Goal: Task Accomplishment & Management: Manage account settings

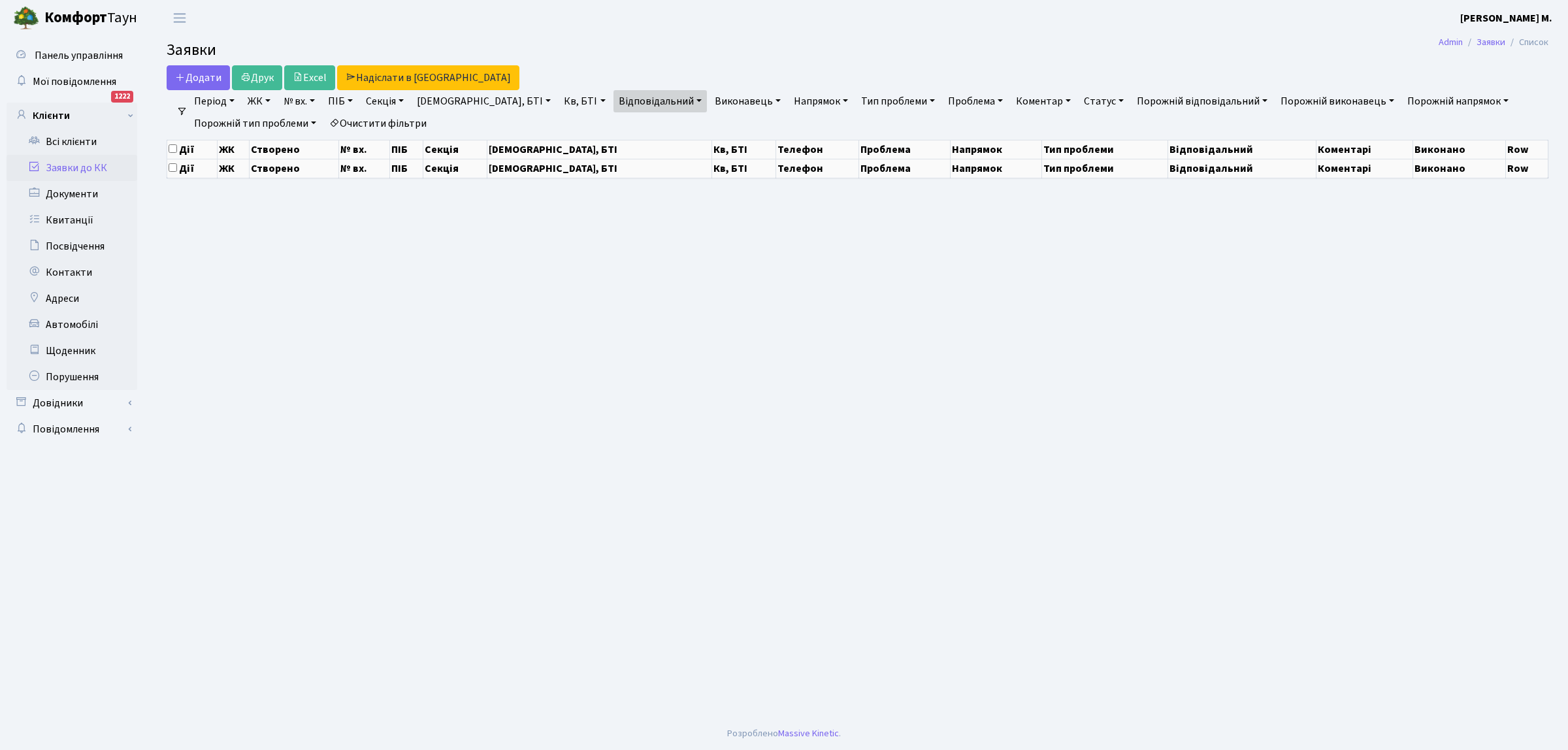
select select "25"
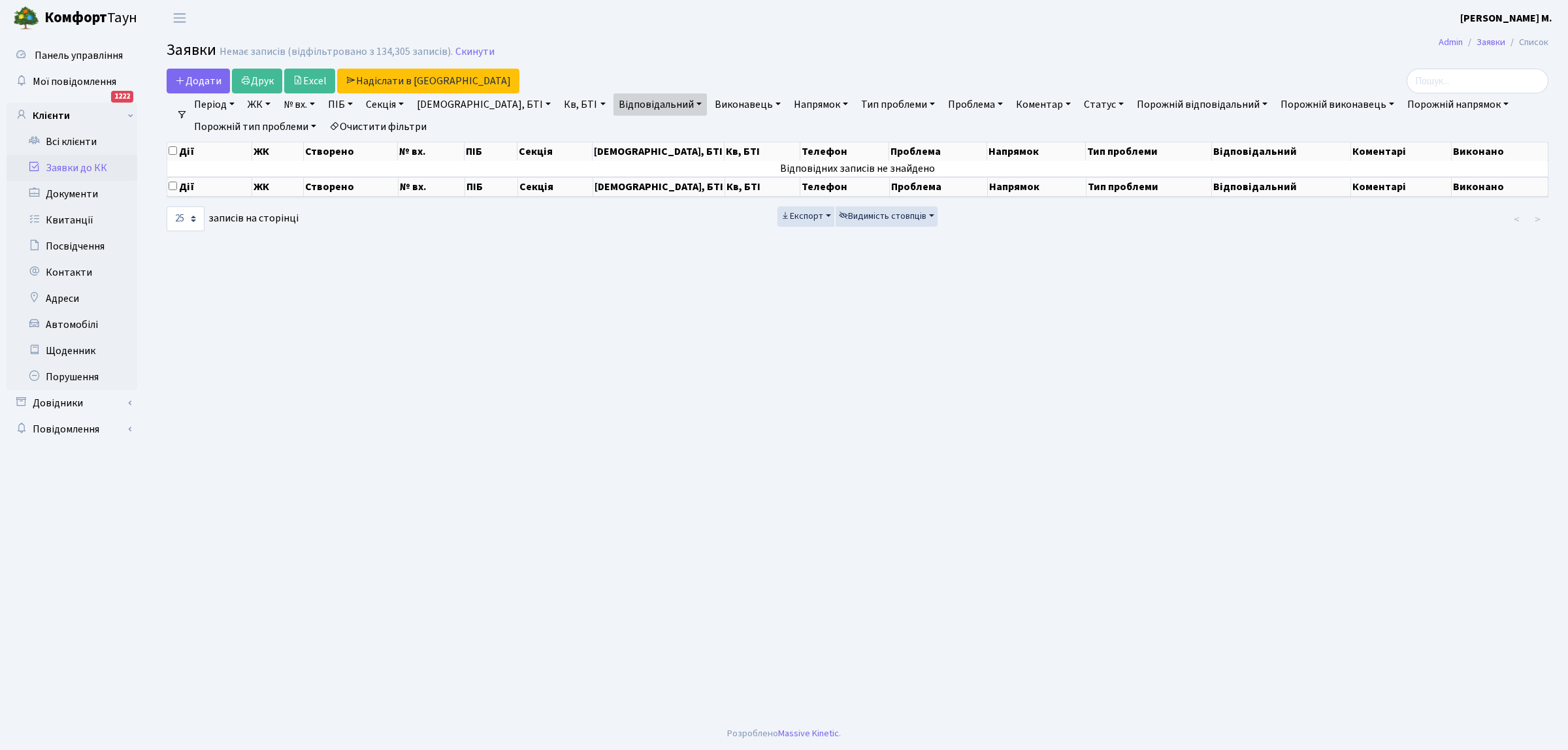
click at [106, 168] on link "Заявки до КК" at bounding box center [72, 167] width 131 height 26
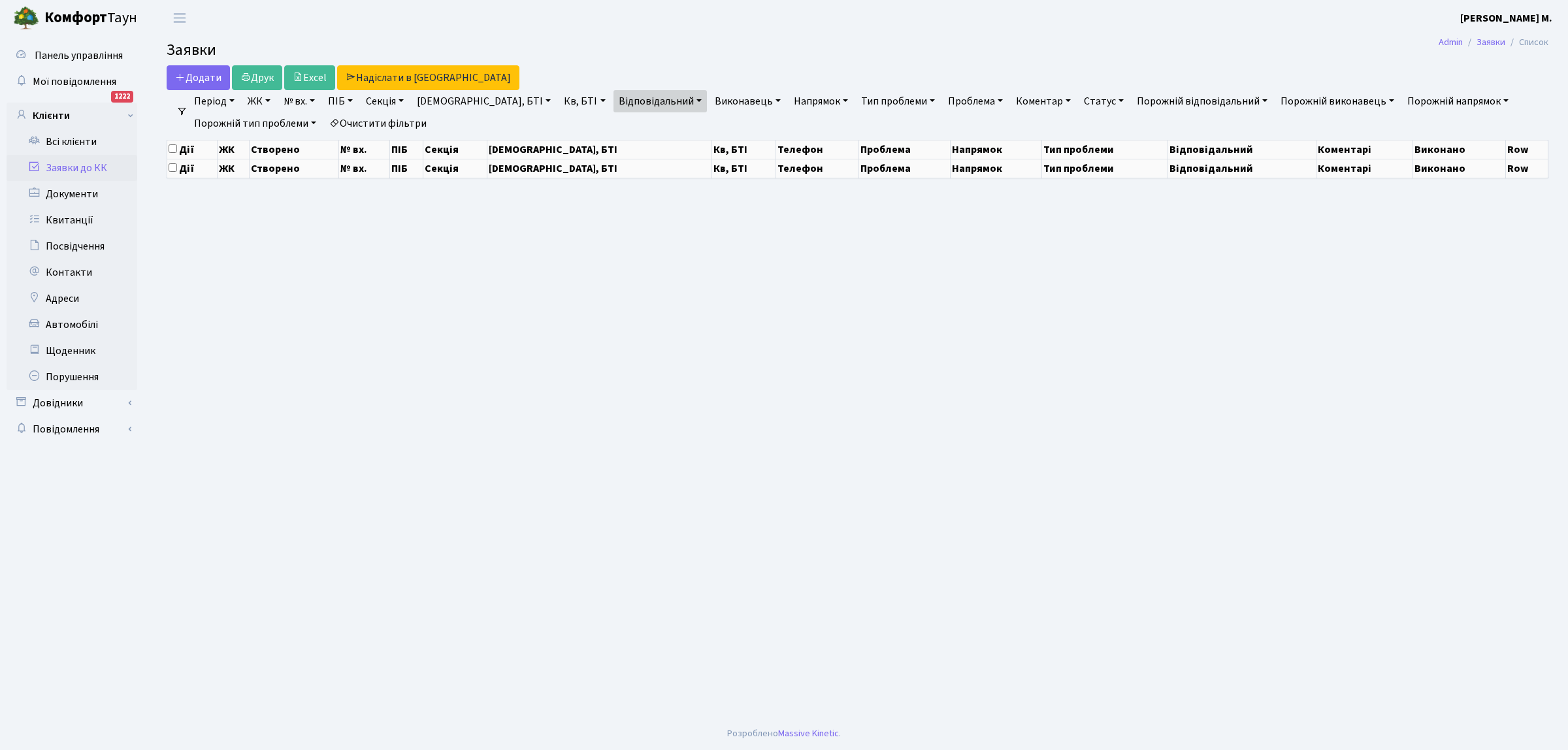
select select "25"
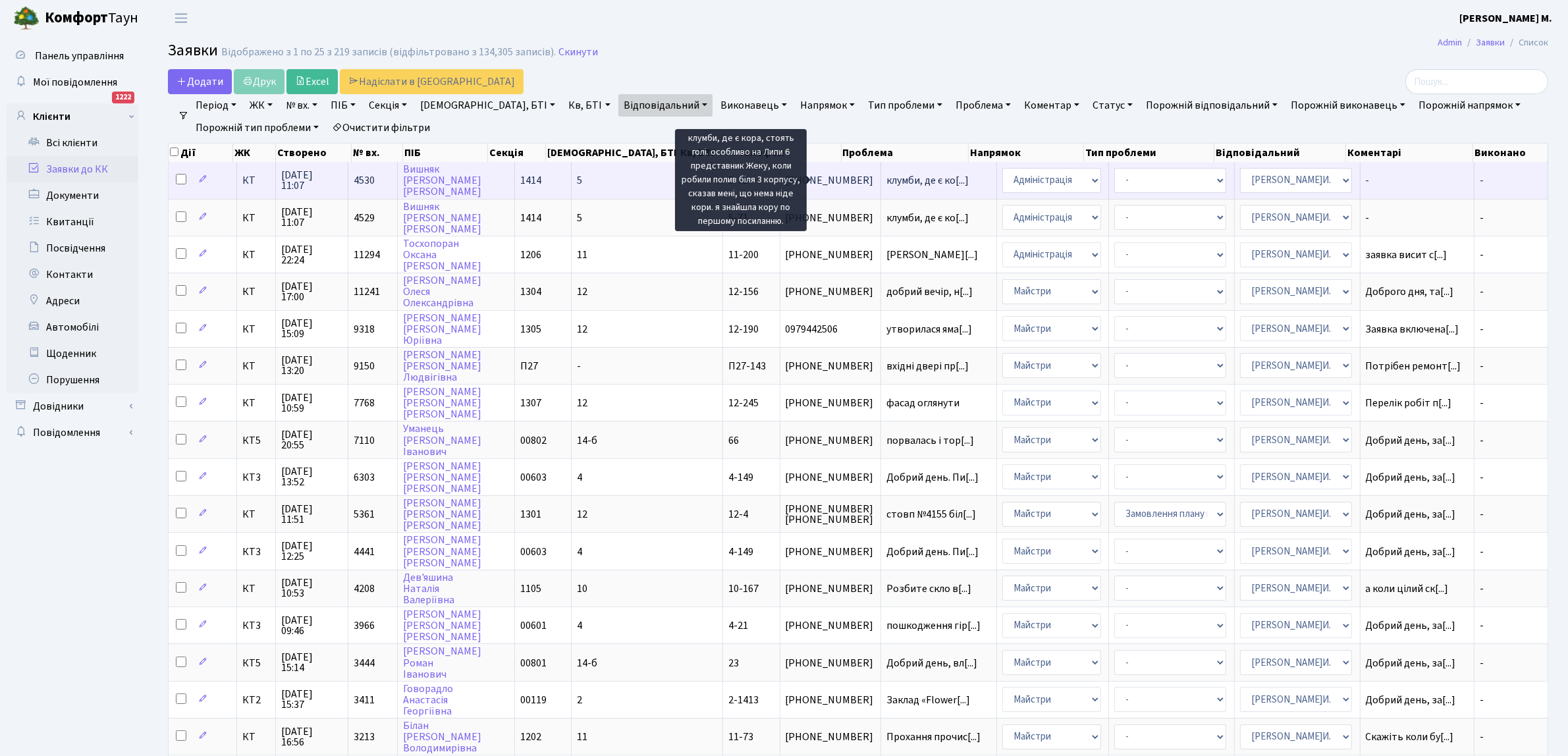
click at [886, 183] on span "клумби, де є ко[...]" at bounding box center [928, 180] width 82 height 14
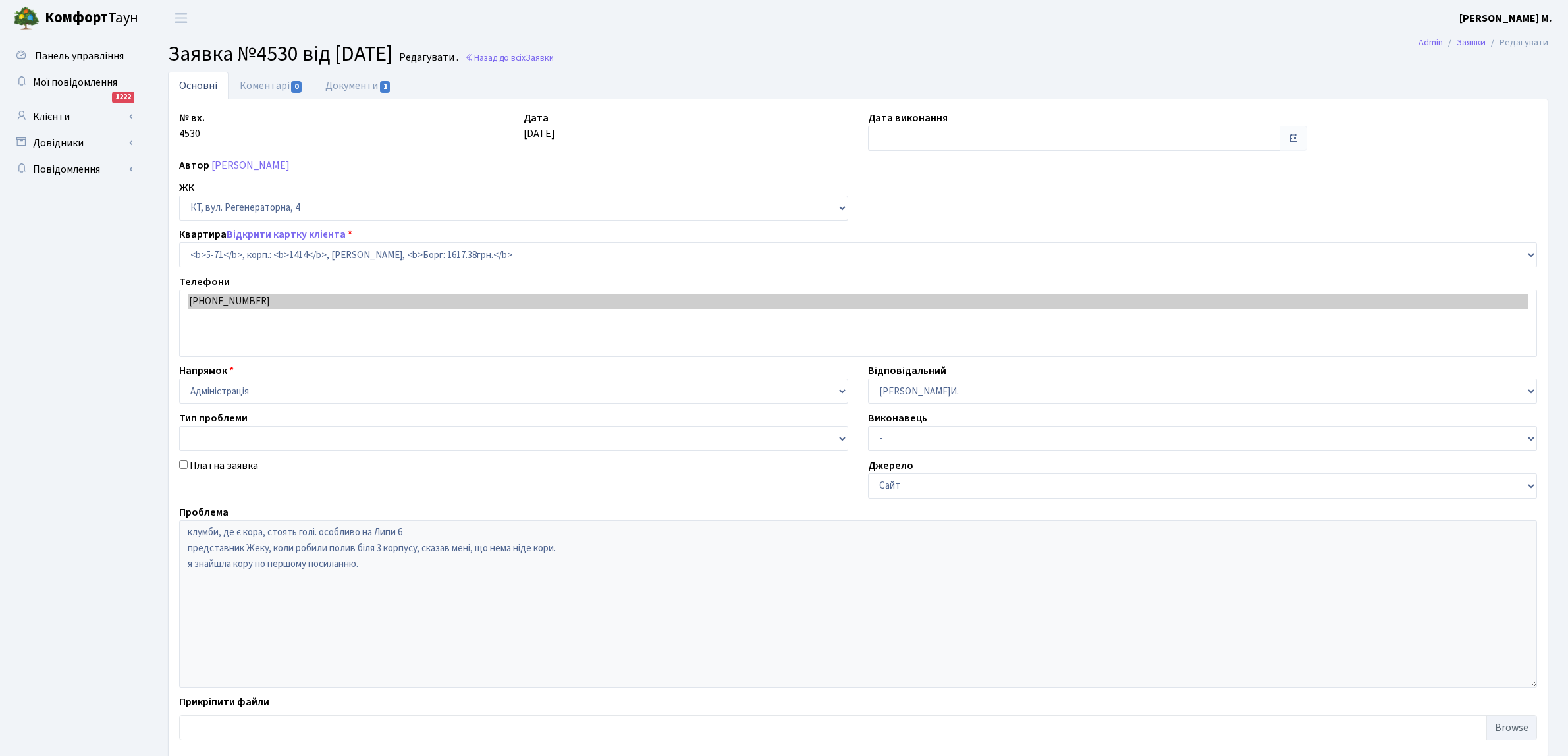
select select "2481"
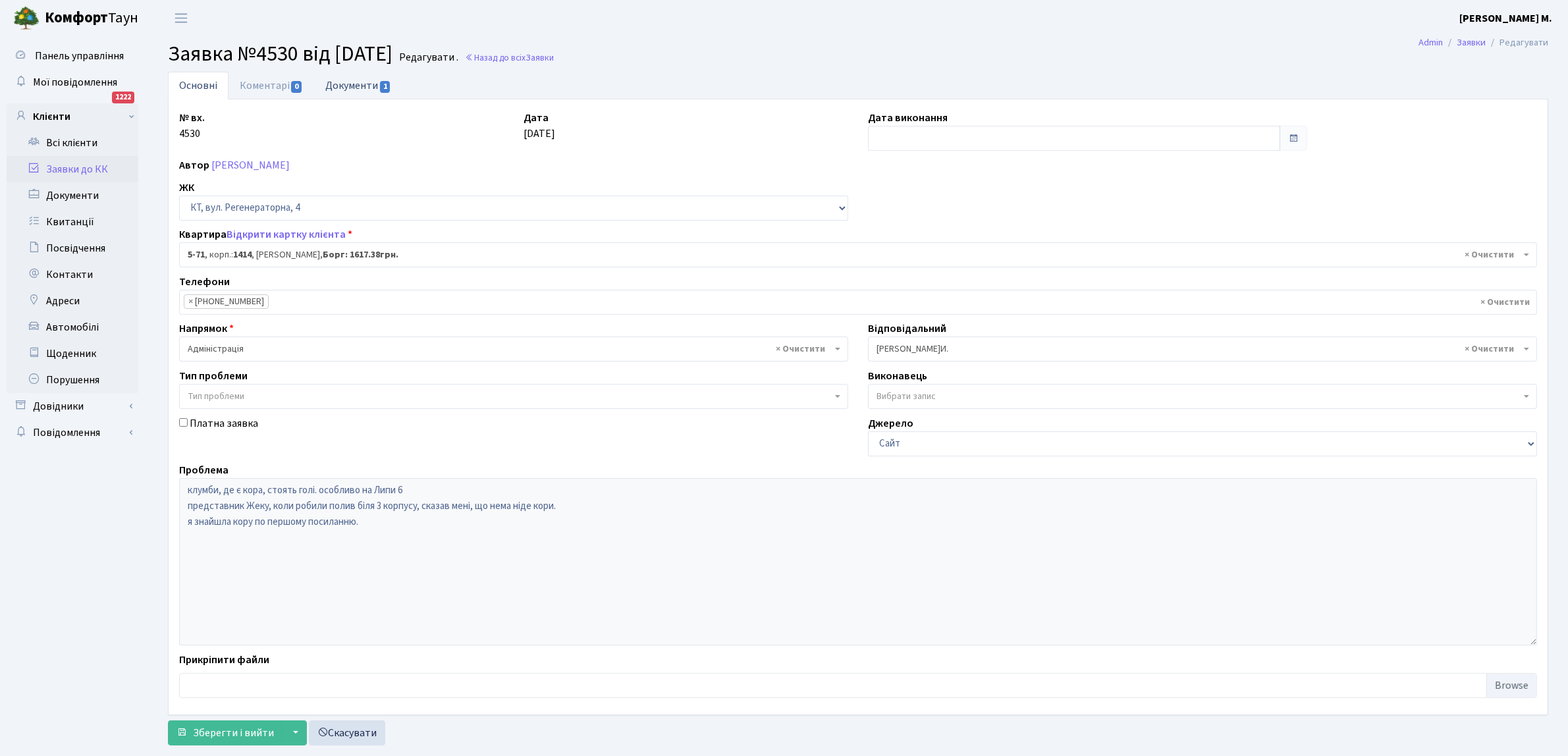
click at [357, 84] on link "Документи 1" at bounding box center [358, 85] width 88 height 27
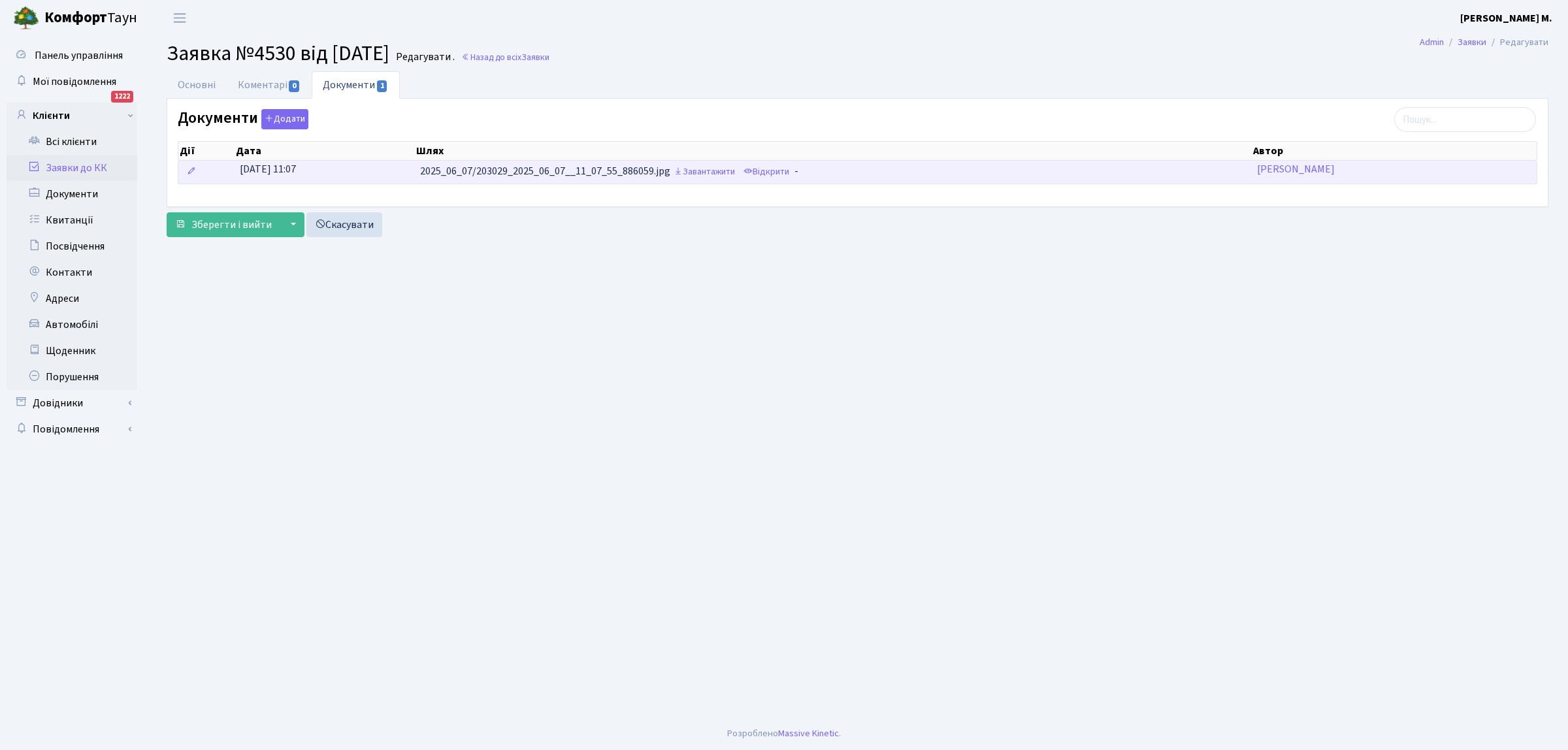
click at [371, 172] on td "07.06.2025, 11:07" at bounding box center [325, 172] width 181 height 23
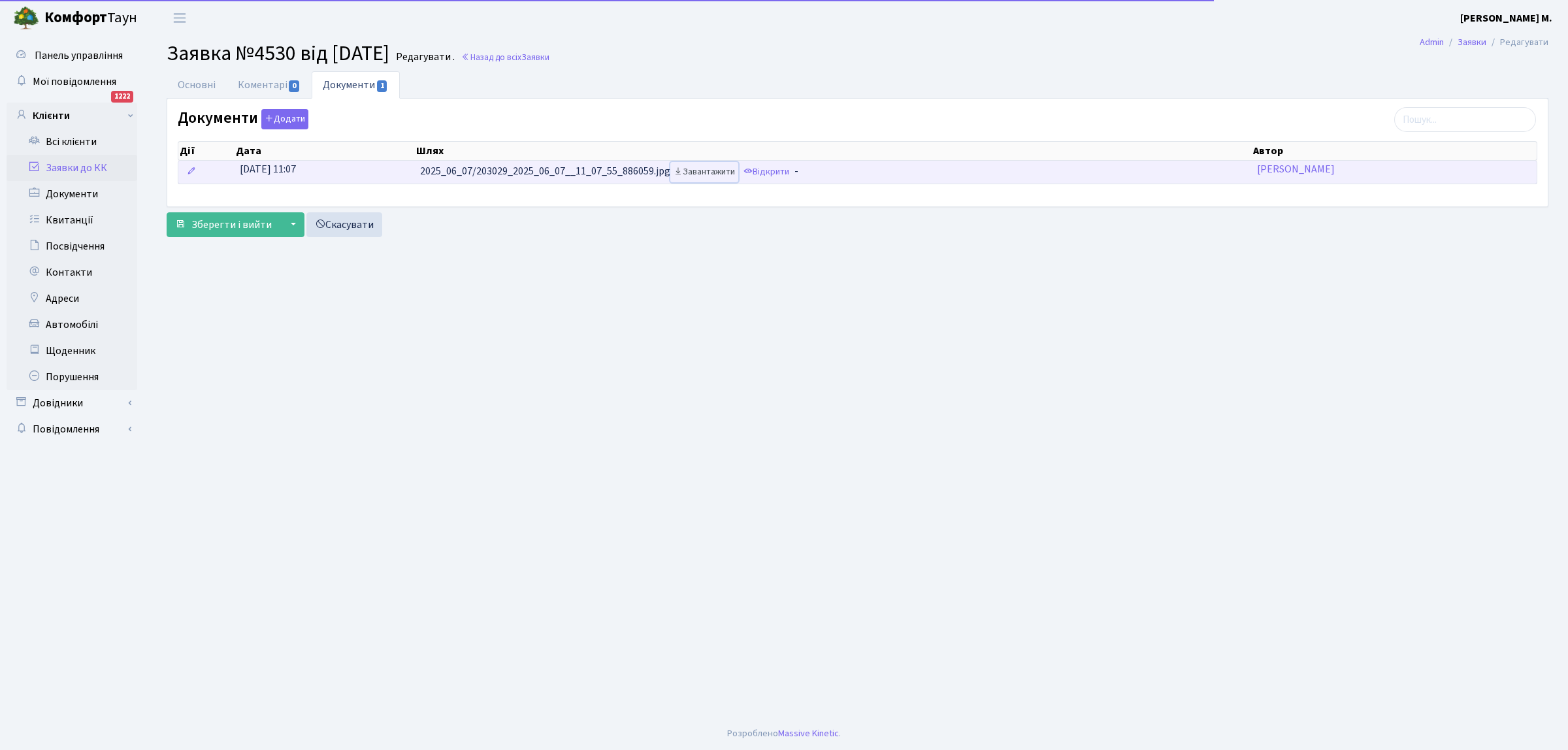
click at [702, 175] on link "Завантажити" at bounding box center [704, 172] width 68 height 20
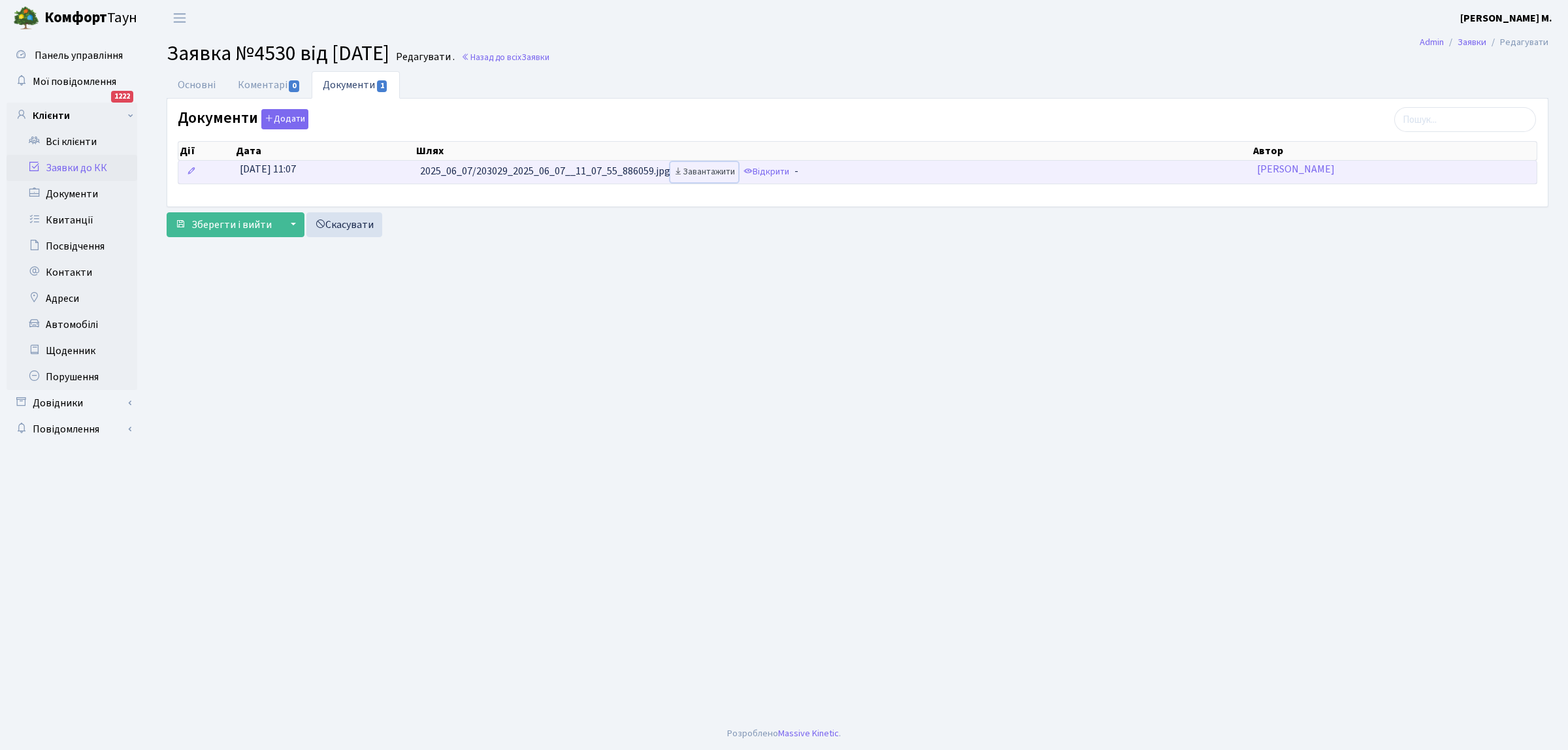
click at [702, 170] on link "Завантажити" at bounding box center [704, 172] width 68 height 20
click at [710, 170] on link "Завантажити" at bounding box center [704, 172] width 68 height 20
click at [762, 170] on link "Відкрити" at bounding box center [766, 172] width 52 height 20
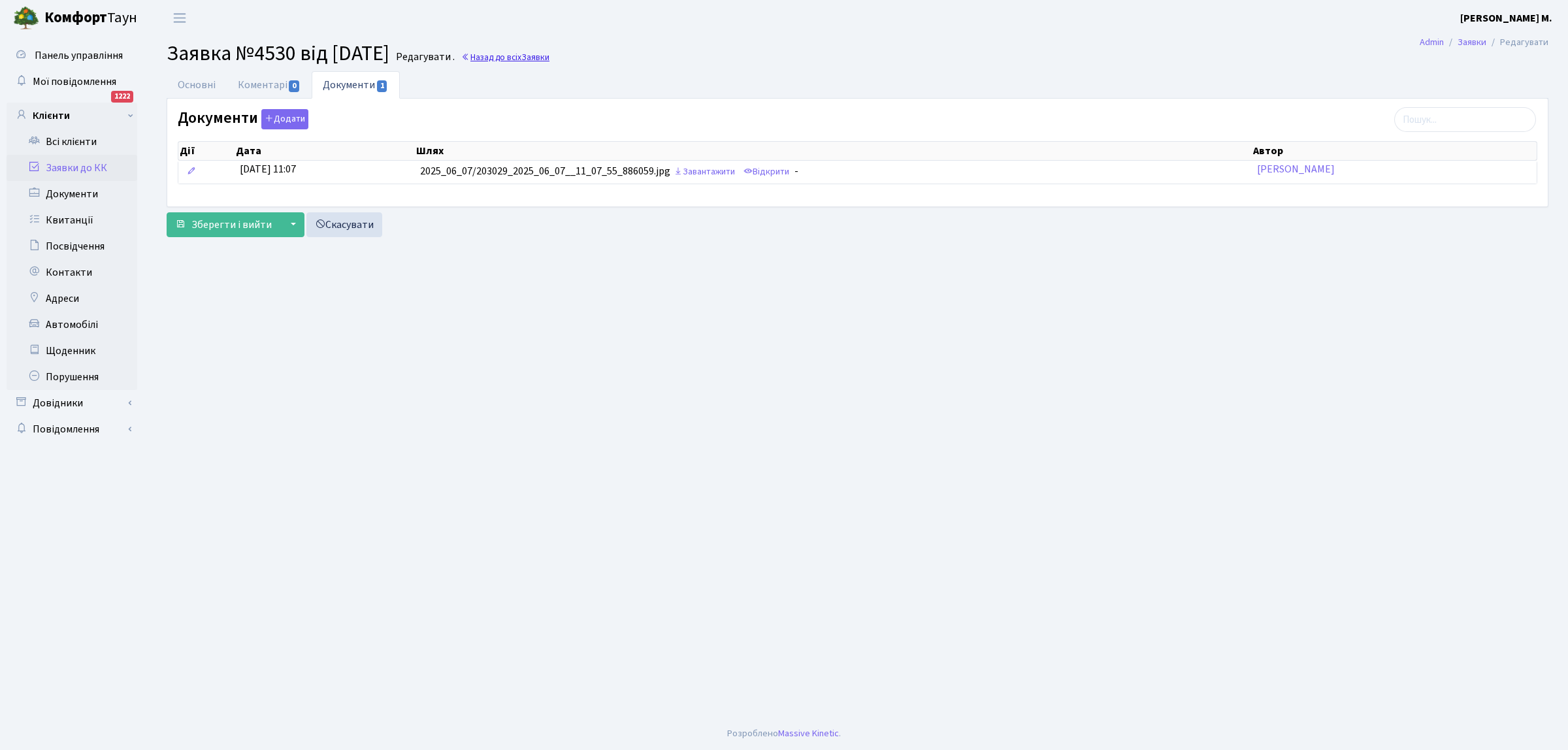
click at [515, 54] on link "Назад до всіх Заявки" at bounding box center [505, 57] width 88 height 12
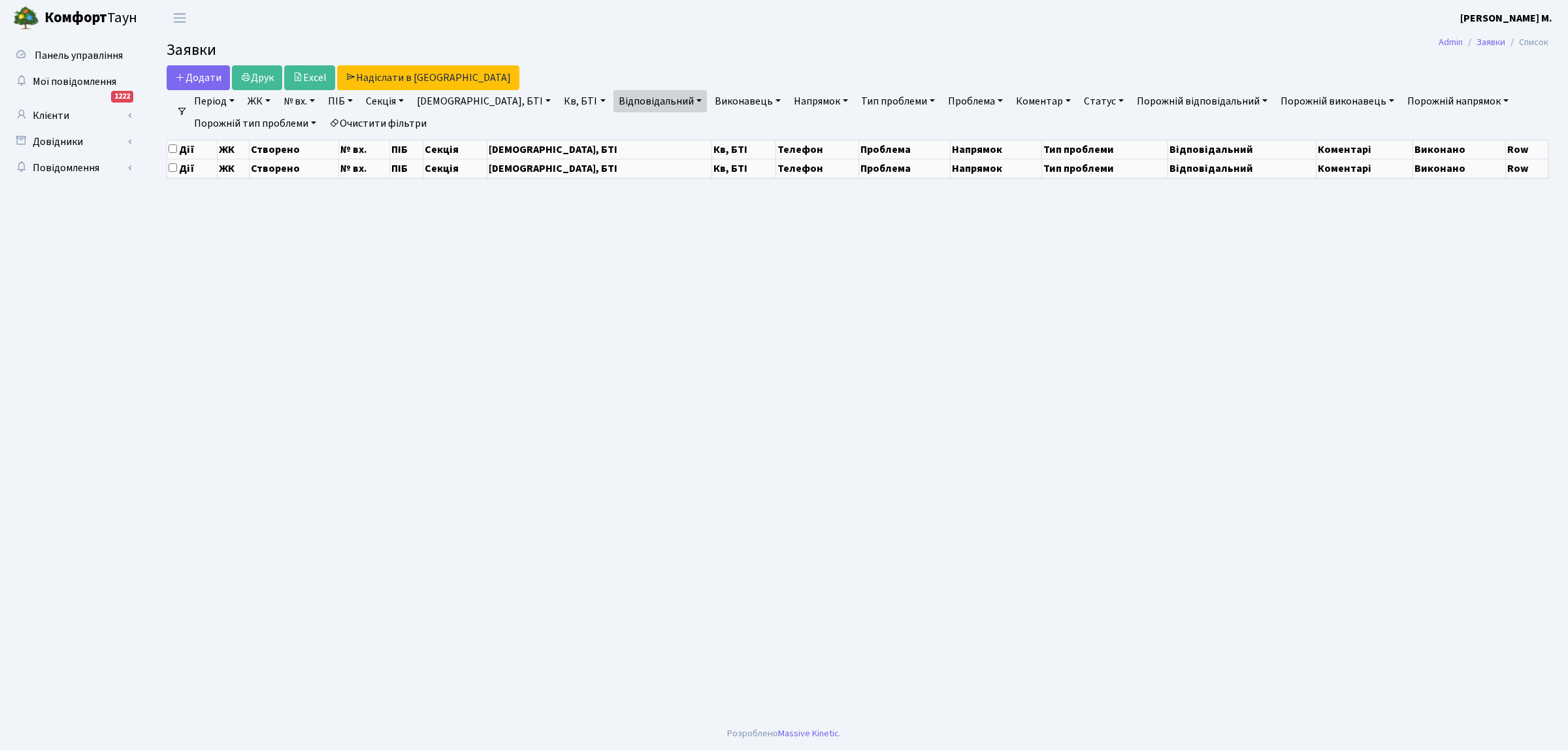
select select "25"
